Goal: Information Seeking & Learning: Compare options

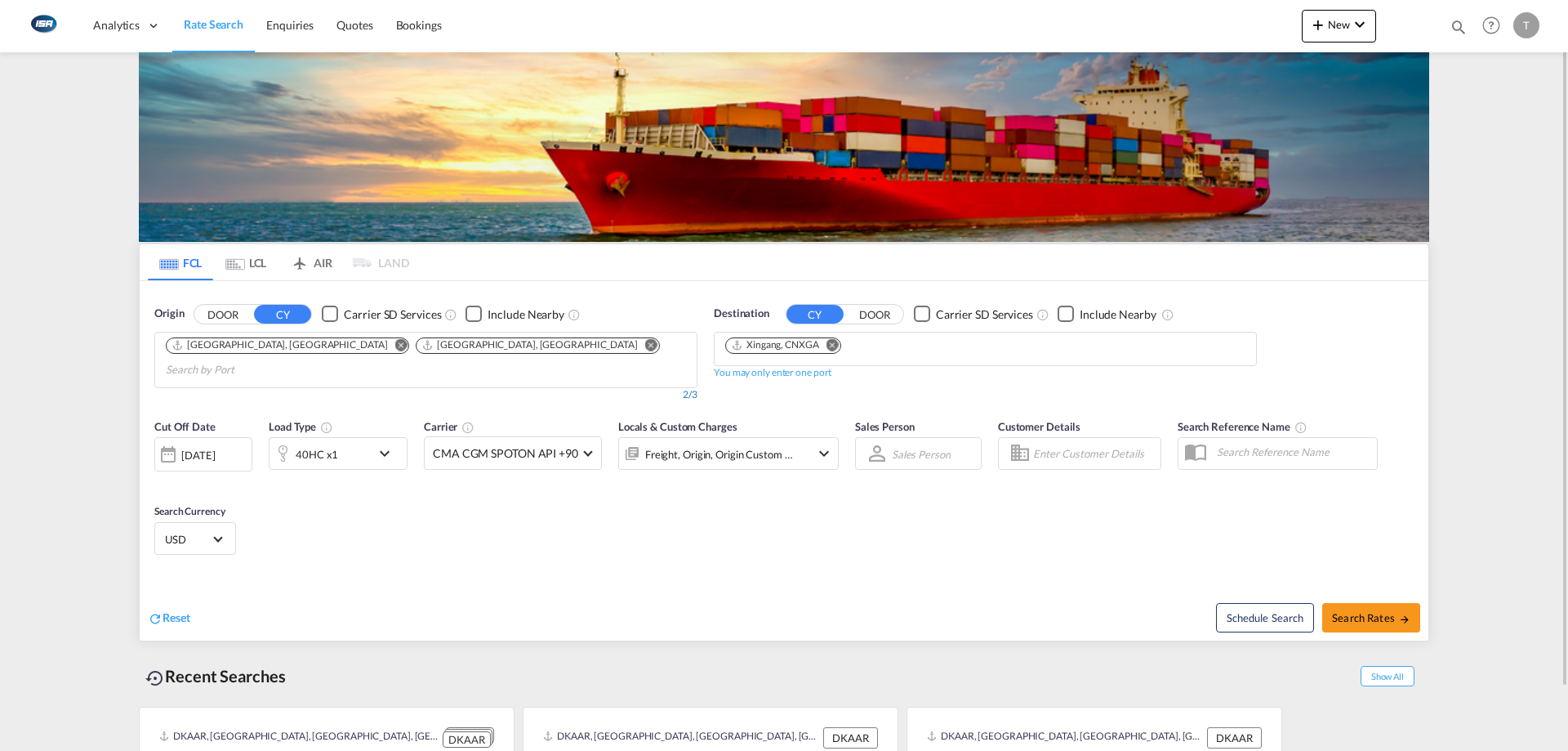
drag, startPoint x: 403, startPoint y: 342, endPoint x: 682, endPoint y: 369, distance: 280.3
click at [645, 342] on md-icon "Remove" at bounding box center [651, 344] width 12 height 12
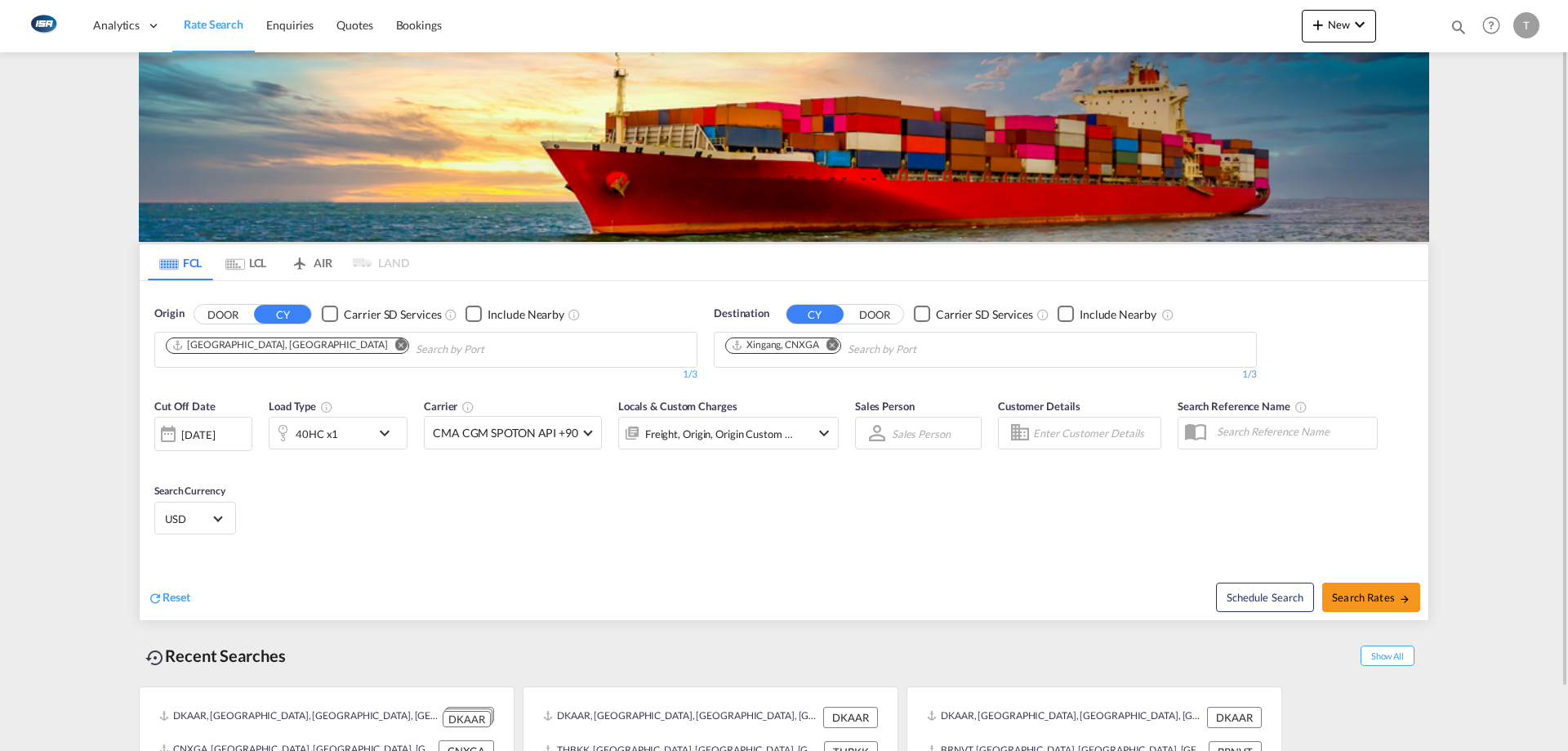
click at [834, 344] on md-icon "Remove" at bounding box center [833, 344] width 12 height 12
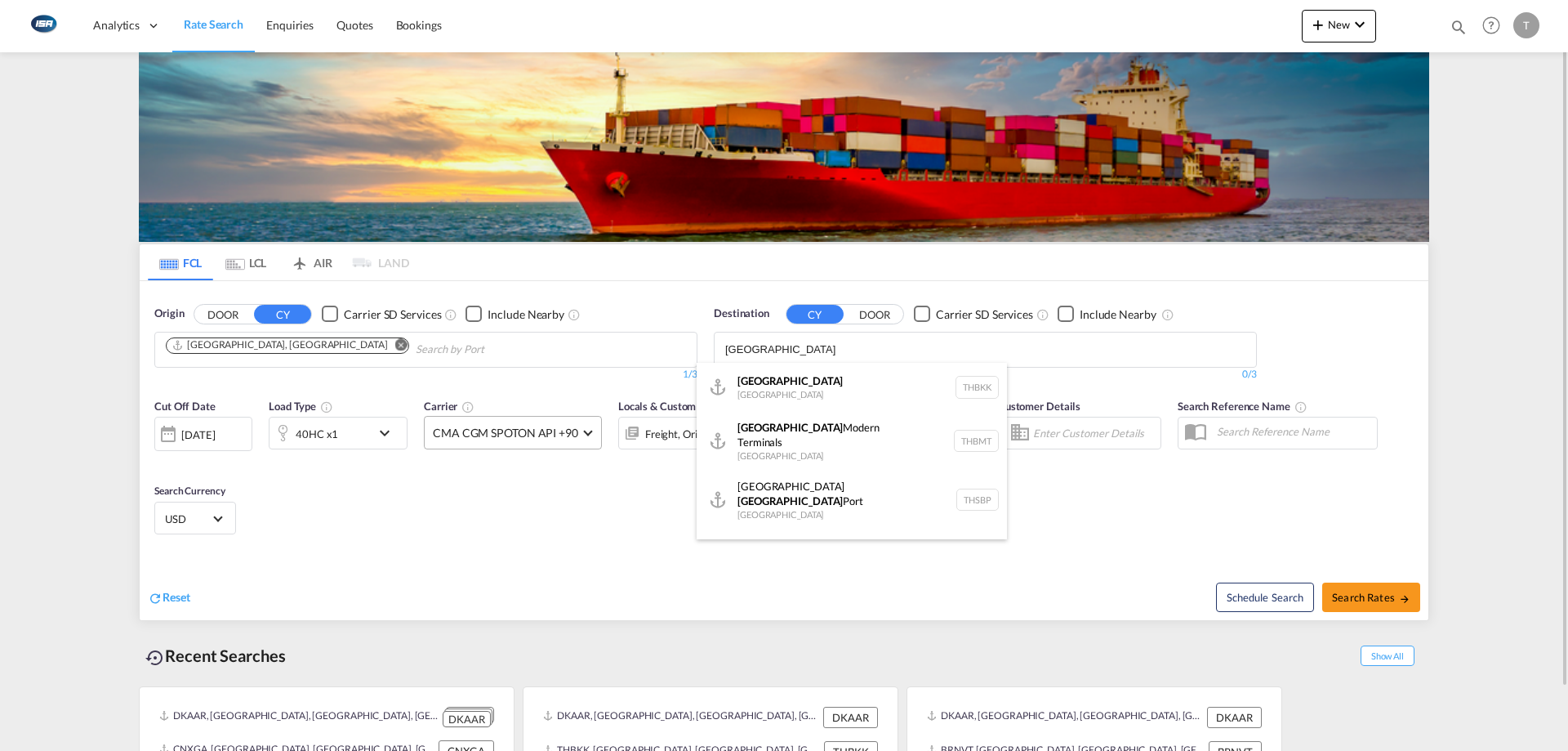
type input "[GEOGRAPHIC_DATA]"
click at [825, 379] on div "[GEOGRAPHIC_DATA] [GEOGRAPHIC_DATA] THBKK" at bounding box center [852, 387] width 310 height 49
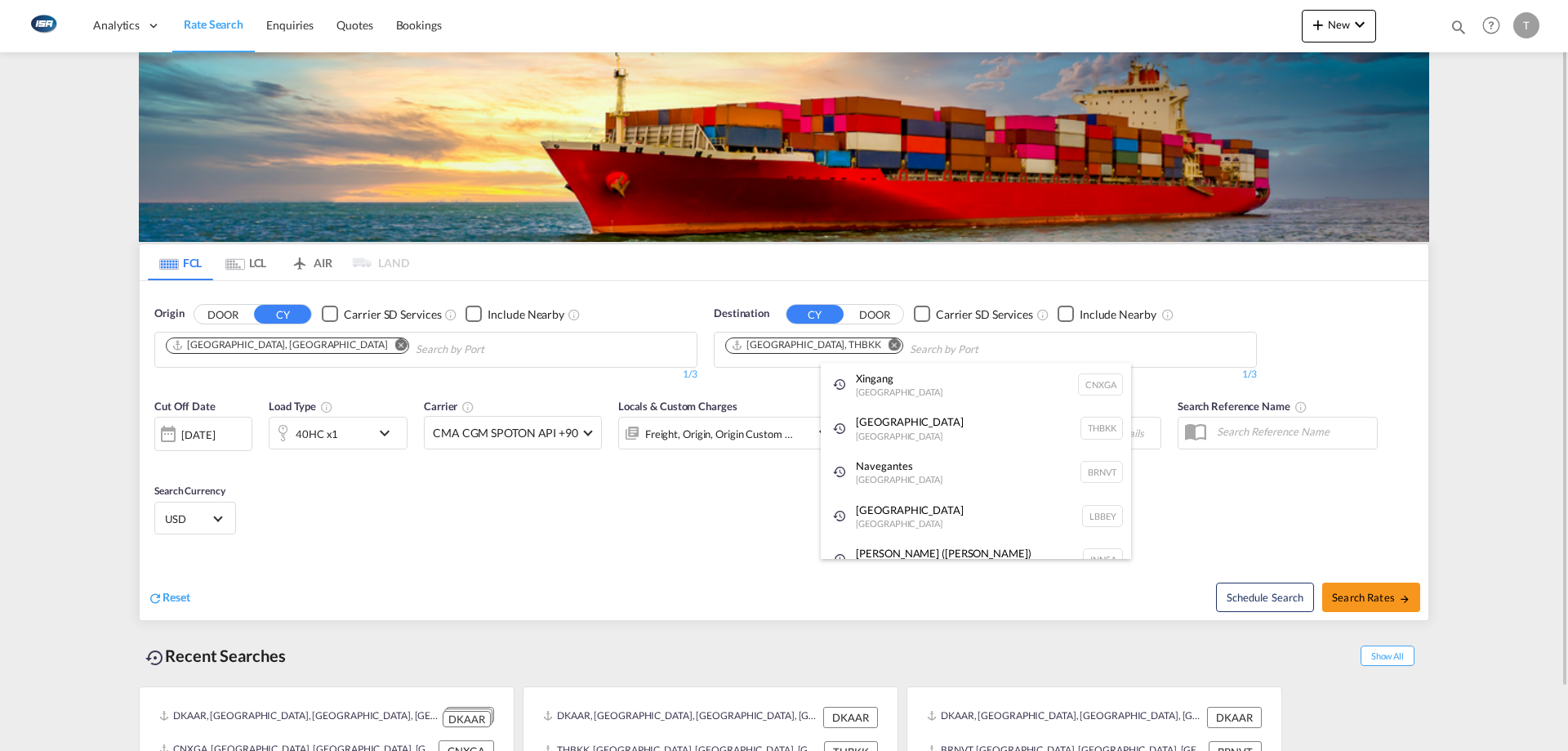
drag, startPoint x: 573, startPoint y: 502, endPoint x: 702, endPoint y: 529, distance: 131.8
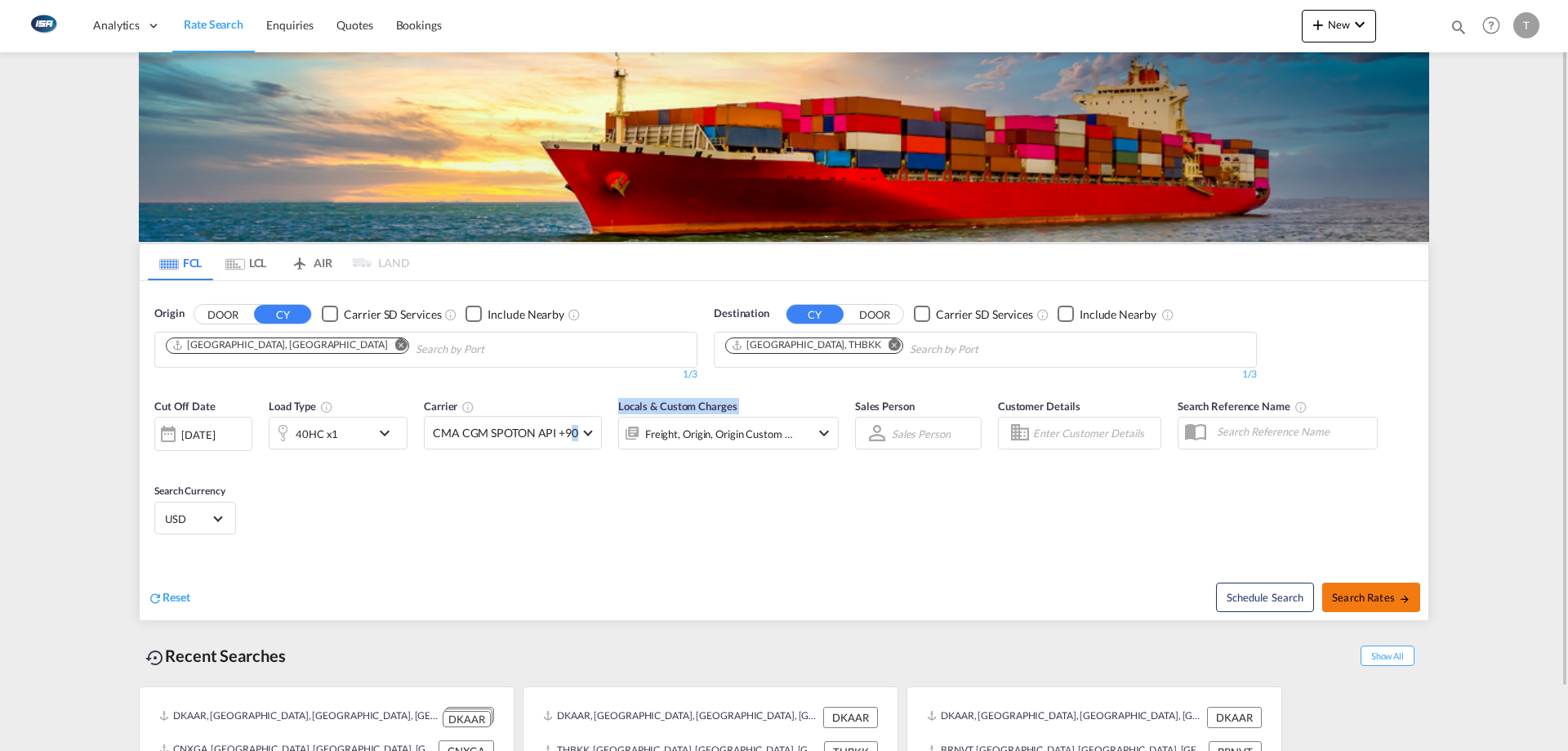
click at [1342, 599] on span "Search Rates" at bounding box center [1371, 597] width 78 height 13
type input "DKAAR to THBKK / [DATE]"
